Goal: Task Accomplishment & Management: Manage account settings

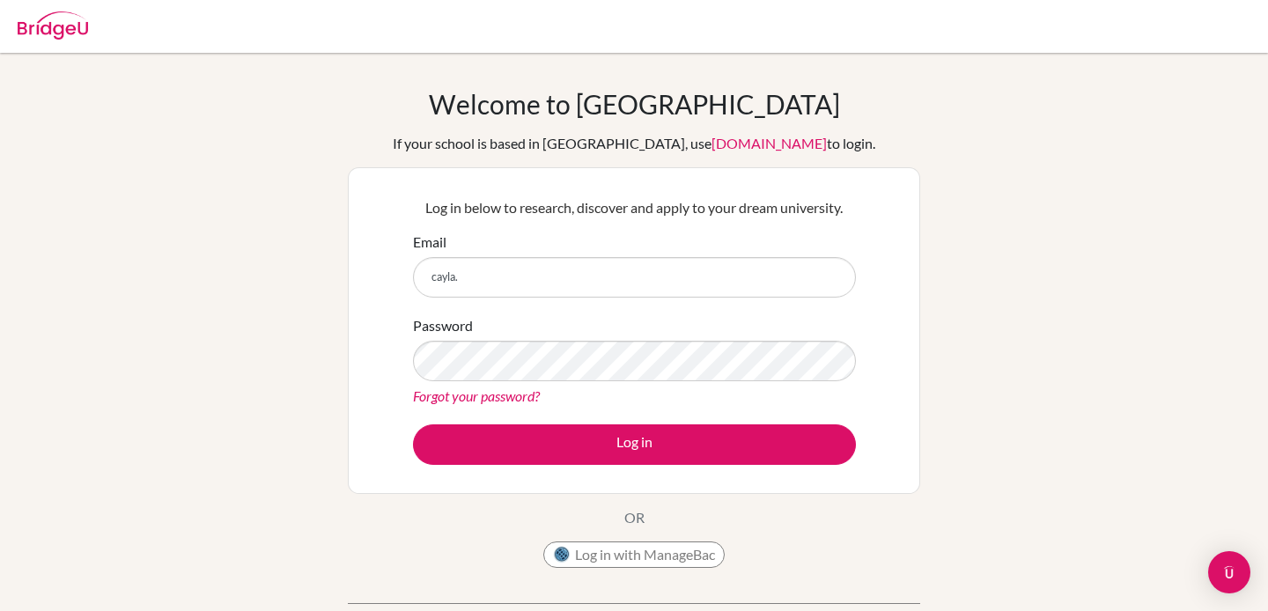
type input "[EMAIL_ADDRESS][DOMAIN_NAME]"
click at [555, 382] on div "Password Forgot your password?" at bounding box center [634, 361] width 443 height 92
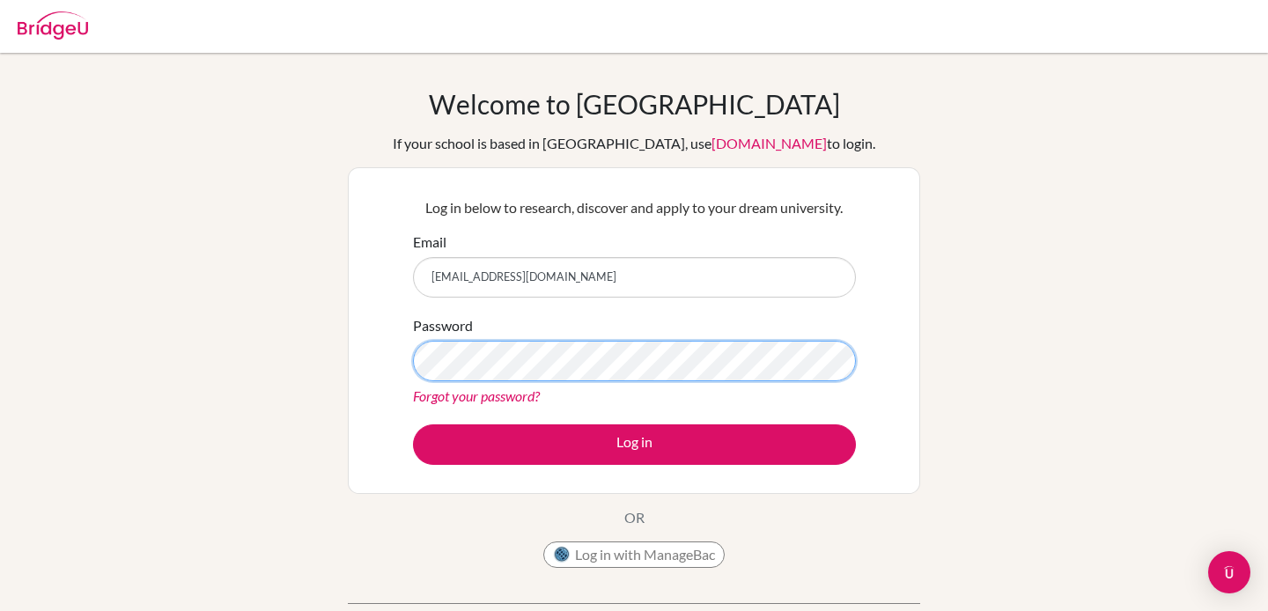
click at [413, 424] on button "Log in" at bounding box center [634, 444] width 443 height 40
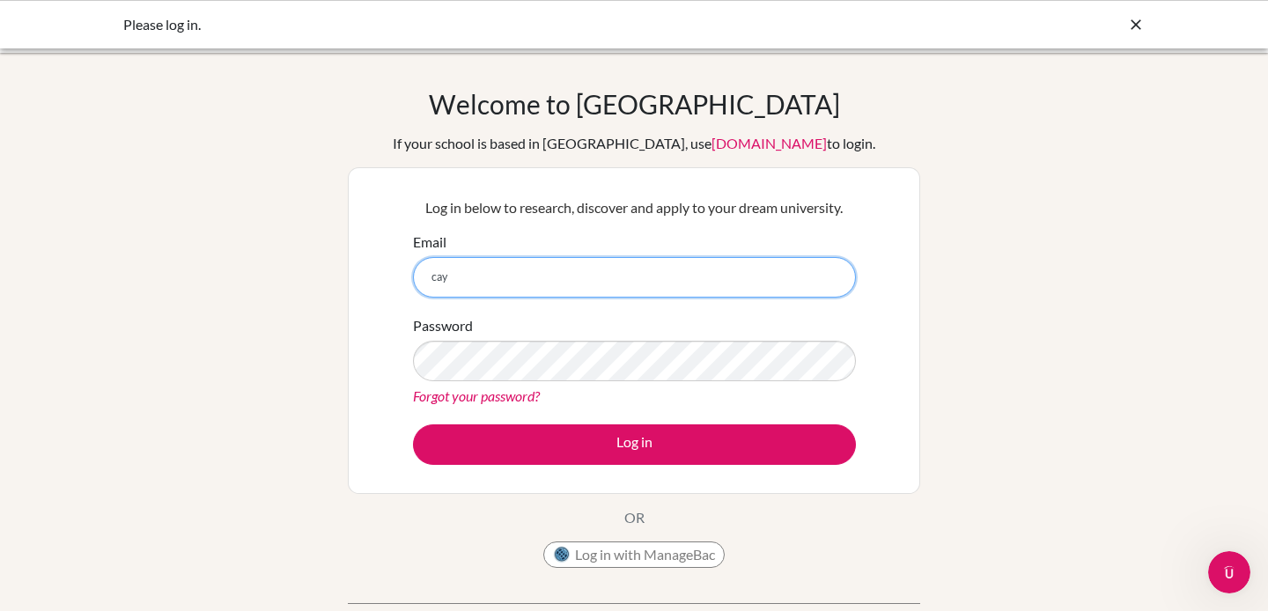
type input "[EMAIL_ADDRESS][DOMAIN_NAME]"
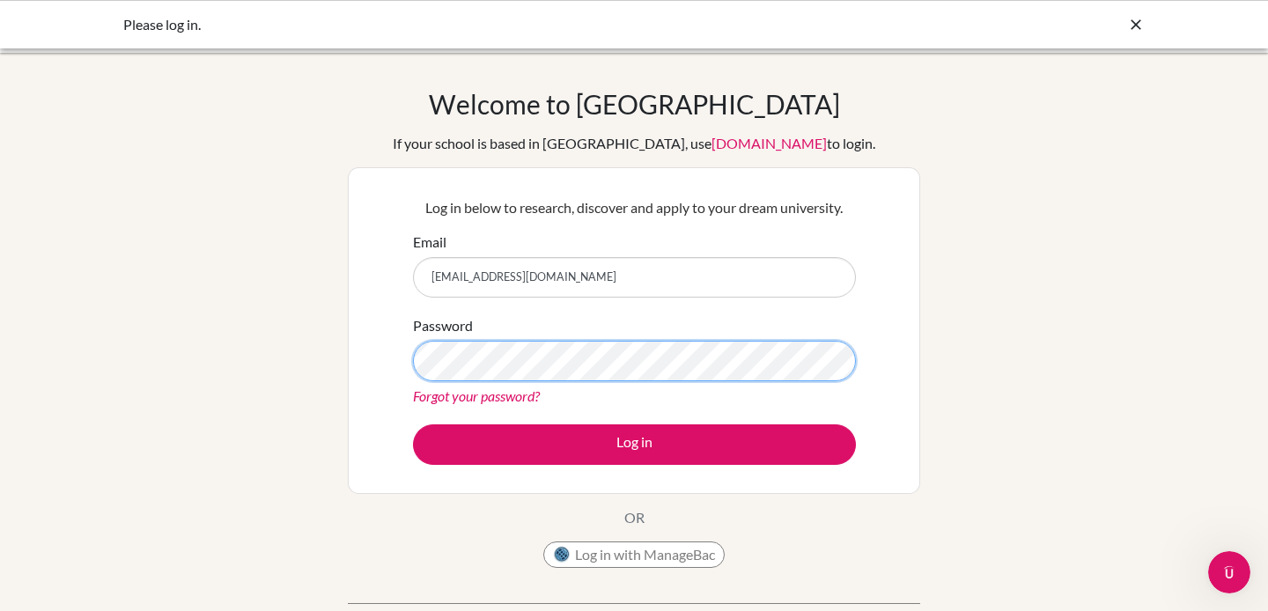
click at [413, 424] on button "Log in" at bounding box center [634, 444] width 443 height 40
